Goal: Navigation & Orientation: Understand site structure

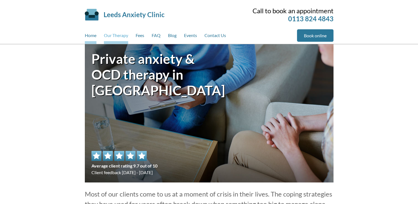
click at [118, 35] on link "Our Therapy" at bounding box center [116, 36] width 24 height 15
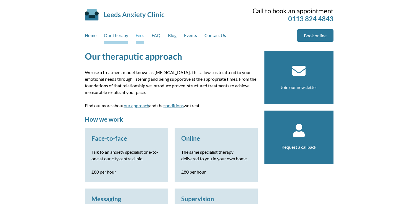
click at [139, 36] on link "Fees" at bounding box center [140, 36] width 9 height 15
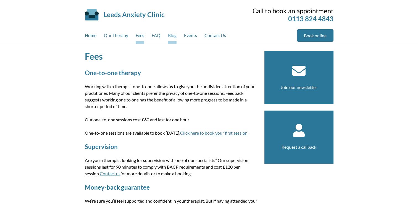
click at [171, 36] on link "Blog" at bounding box center [172, 36] width 9 height 15
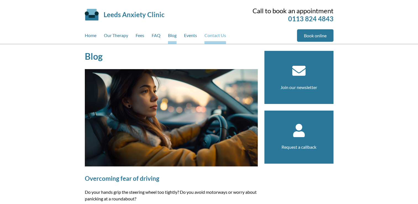
click at [210, 38] on link "Contact Us" at bounding box center [215, 36] width 22 height 15
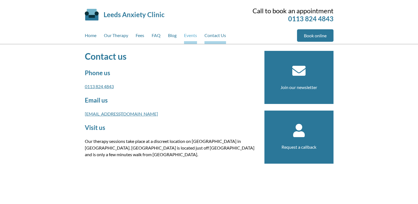
click at [188, 37] on link "Events" at bounding box center [190, 36] width 13 height 15
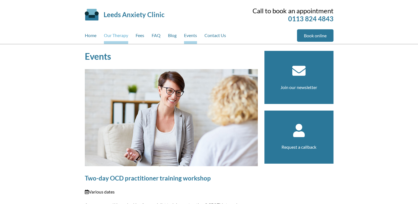
click at [118, 35] on link "Our Therapy" at bounding box center [116, 36] width 24 height 15
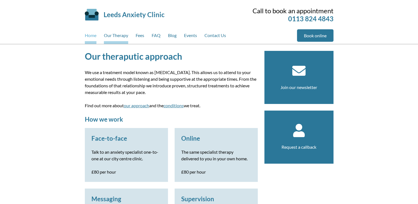
click at [91, 33] on link "Home" at bounding box center [91, 36] width 12 height 15
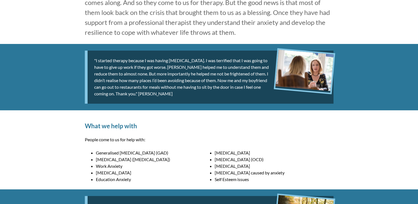
scroll to position [48, 0]
